Goal: Transaction & Acquisition: Book appointment/travel/reservation

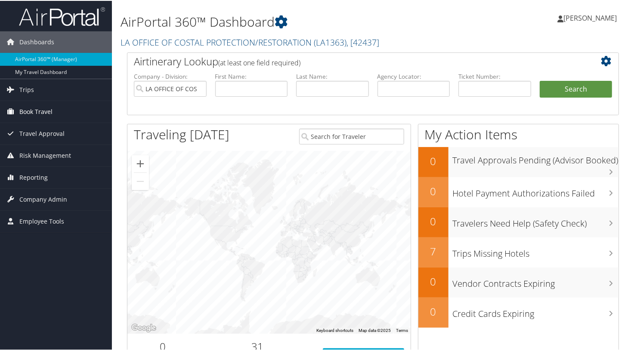
click at [23, 107] on span "Book Travel" at bounding box center [35, 111] width 33 height 22
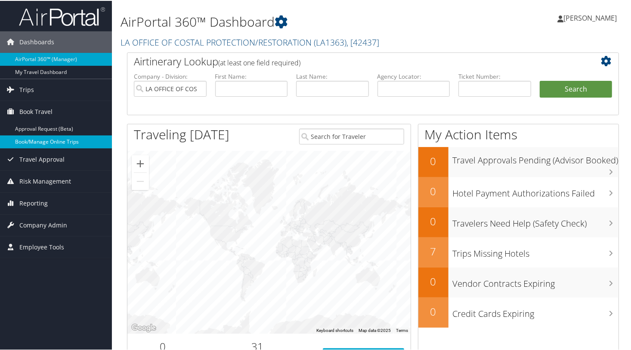
click at [33, 140] on link "Book/Manage Online Trips" at bounding box center [56, 141] width 112 height 13
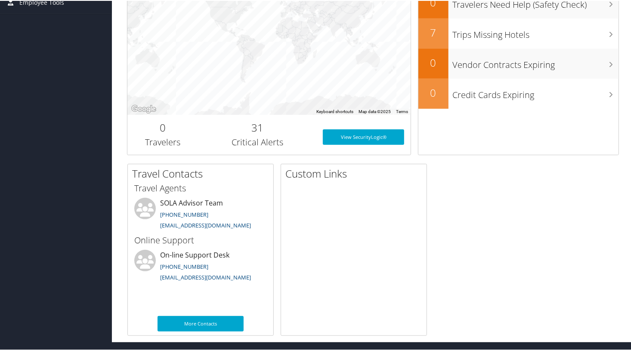
scroll to position [219, 0]
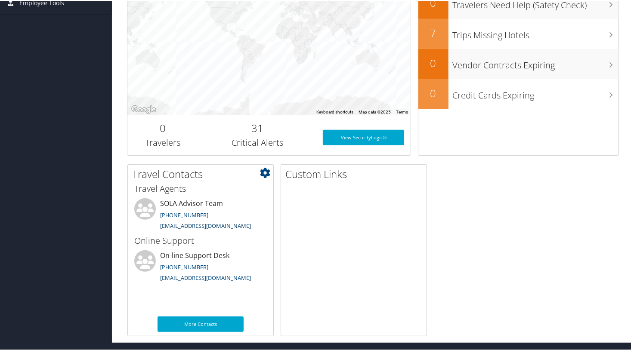
click at [184, 225] on link "statela@CBTravel.com" at bounding box center [205, 225] width 91 height 8
